Goal: Use online tool/utility: Utilize a website feature to perform a specific function

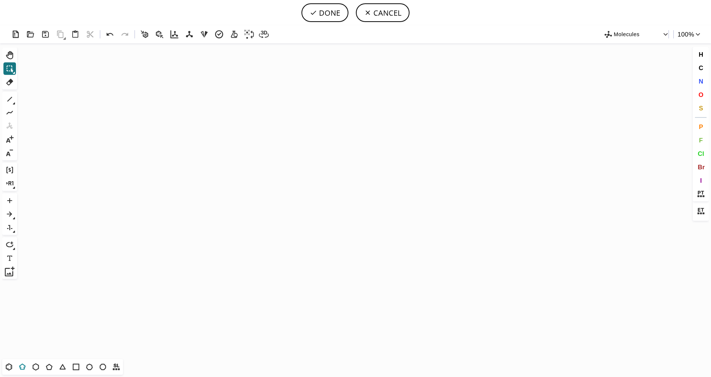
click at [22, 363] on icon at bounding box center [23, 367] width 10 height 10
drag, startPoint x: 339, startPoint y: 171, endPoint x: 283, endPoint y: 179, distance: 56.4
click at [283, 179] on icon "Created with [PERSON_NAME] 2.3.0" at bounding box center [355, 201] width 671 height 316
click at [9, 364] on icon at bounding box center [9, 366] width 6 height 7
click at [330, 170] on icon "Created with [PERSON_NAME] 2.3.0" at bounding box center [355, 201] width 671 height 316
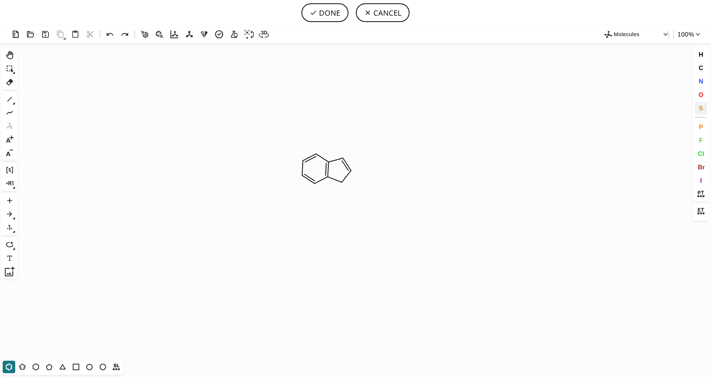
click at [698, 105] on button "S" at bounding box center [701, 108] width 13 height 13
click at [344, 179] on tspan "S" at bounding box center [343, 179] width 3 height 6
click at [6, 97] on icon at bounding box center [10, 99] width 10 height 10
click at [13, 101] on icon at bounding box center [10, 99] width 10 height 10
click at [12, 102] on icon at bounding box center [10, 99] width 10 height 10
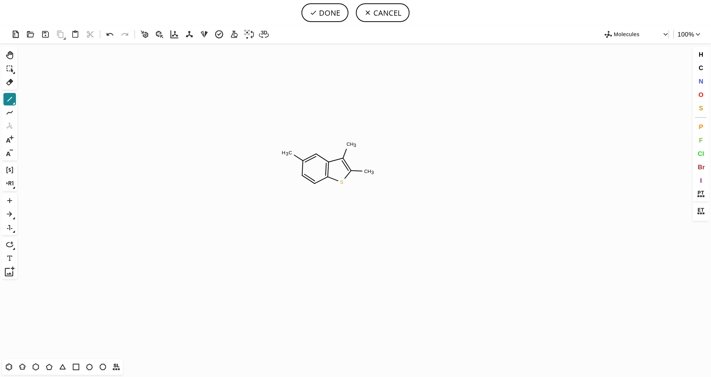
click at [12, 101] on icon at bounding box center [10, 99] width 10 height 10
click at [38, 100] on icon at bounding box center [38, 99] width 8 height 8
drag, startPoint x: 365, startPoint y: 173, endPoint x: 379, endPoint y: 151, distance: 25.8
click at [698, 95] on button "O" at bounding box center [701, 94] width 13 height 13
click at [371, 157] on tspan "O" at bounding box center [371, 157] width 4 height 6
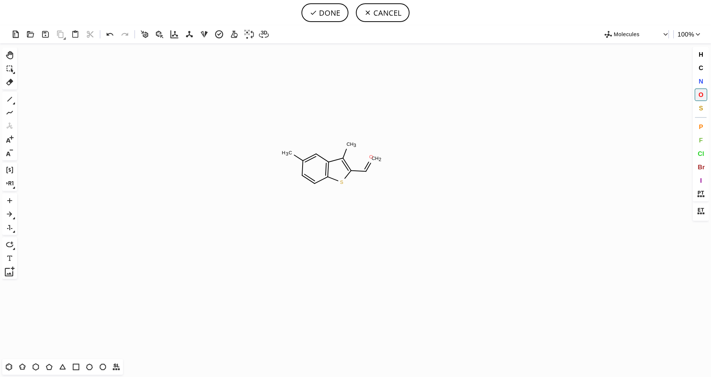
click at [371, 157] on tspan "O" at bounding box center [371, 157] width 4 height 6
click at [12, 97] on icon at bounding box center [10, 99] width 10 height 10
click at [706, 97] on button "O" at bounding box center [701, 94] width 13 height 13
click at [376, 185] on tspan "O" at bounding box center [376, 185] width 4 height 6
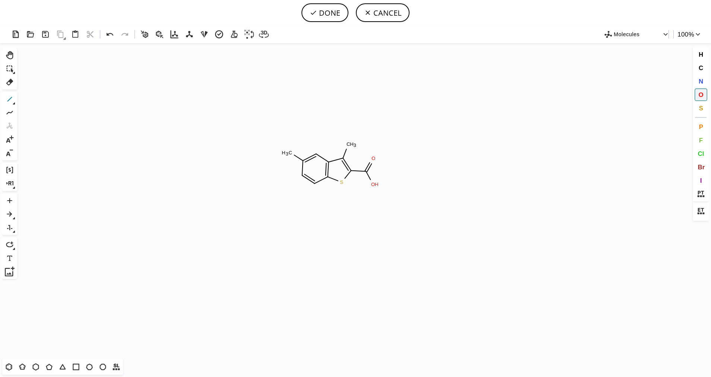
click at [12, 99] on icon at bounding box center [10, 99] width 10 height 10
click at [705, 83] on button "N" at bounding box center [701, 81] width 13 height 13
click at [289, 149] on tspan "N" at bounding box center [289, 149] width 4 height 6
click at [340, 11] on button "DONE" at bounding box center [325, 12] width 47 height 19
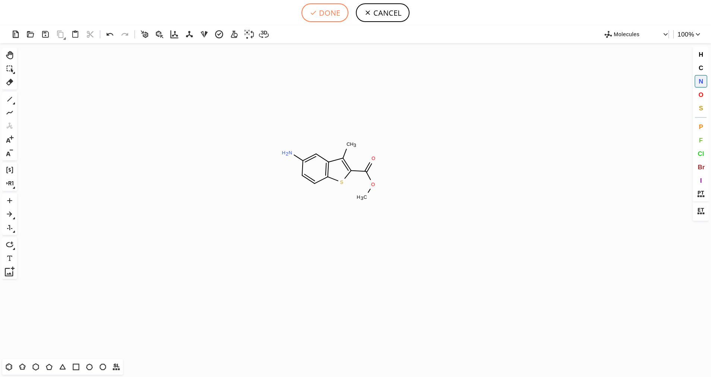
type input "S1C2C=CC(N)=CC=2C(C)=C1C(OC)=O"
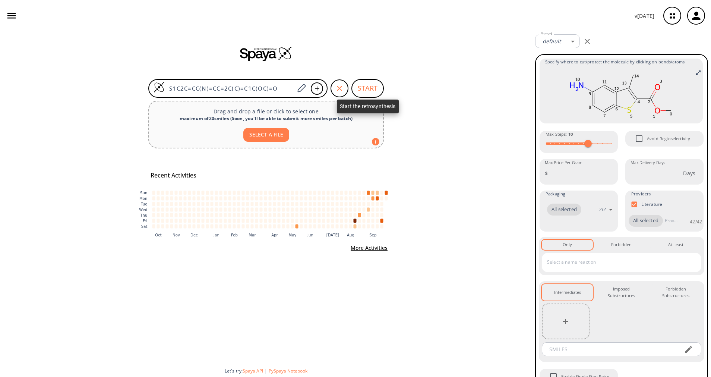
click at [372, 86] on button "START" at bounding box center [367, 88] width 32 height 19
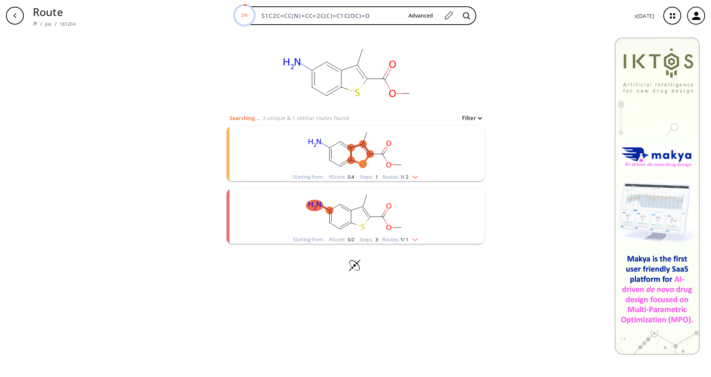
click at [418, 174] on img "clusters" at bounding box center [414, 176] width 10 height 6
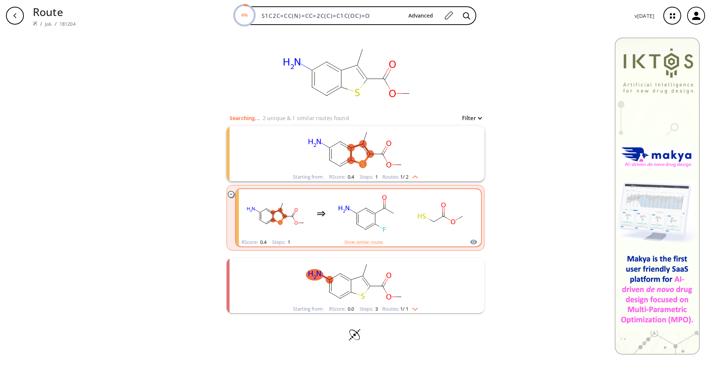
click at [363, 237] on div "clusters" at bounding box center [358, 213] width 233 height 49
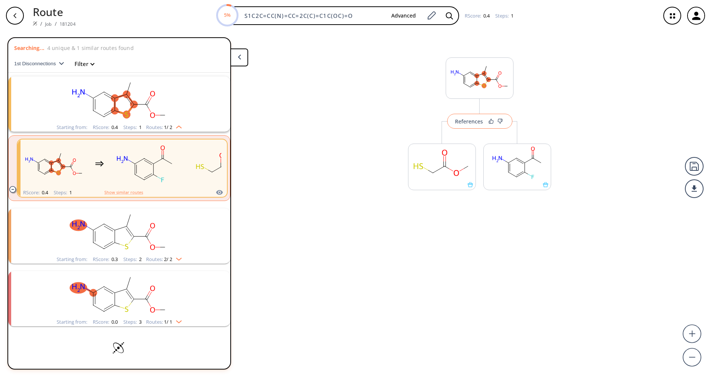
click at [473, 115] on button "References" at bounding box center [479, 121] width 65 height 15
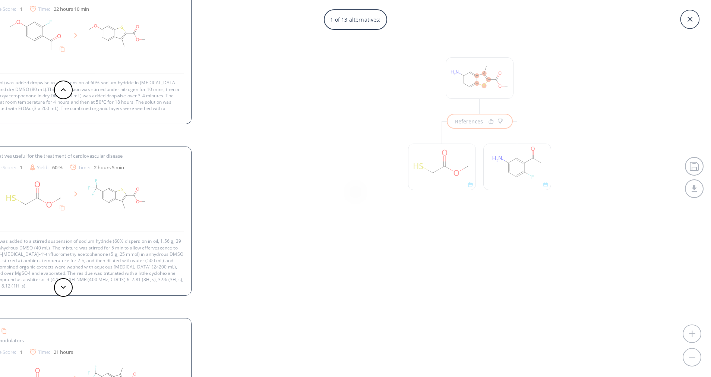
scroll to position [1, 0]
